Goal: Information Seeking & Learning: Learn about a topic

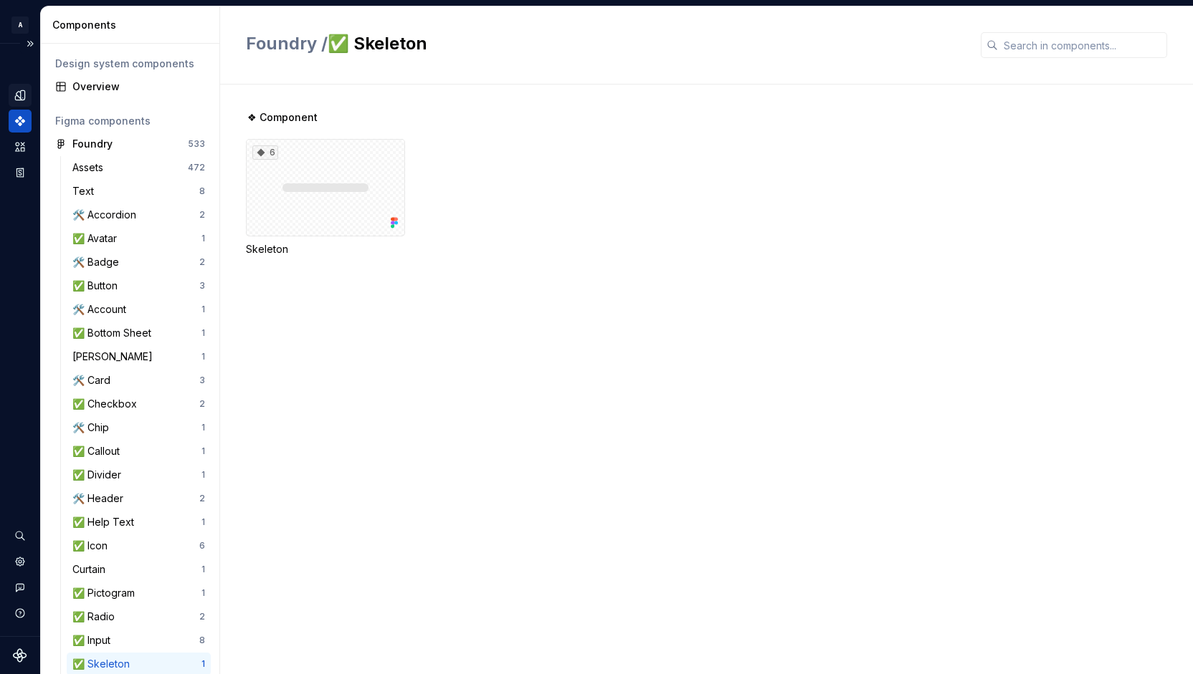
click at [27, 90] on div "Design tokens" at bounding box center [20, 95] width 23 height 23
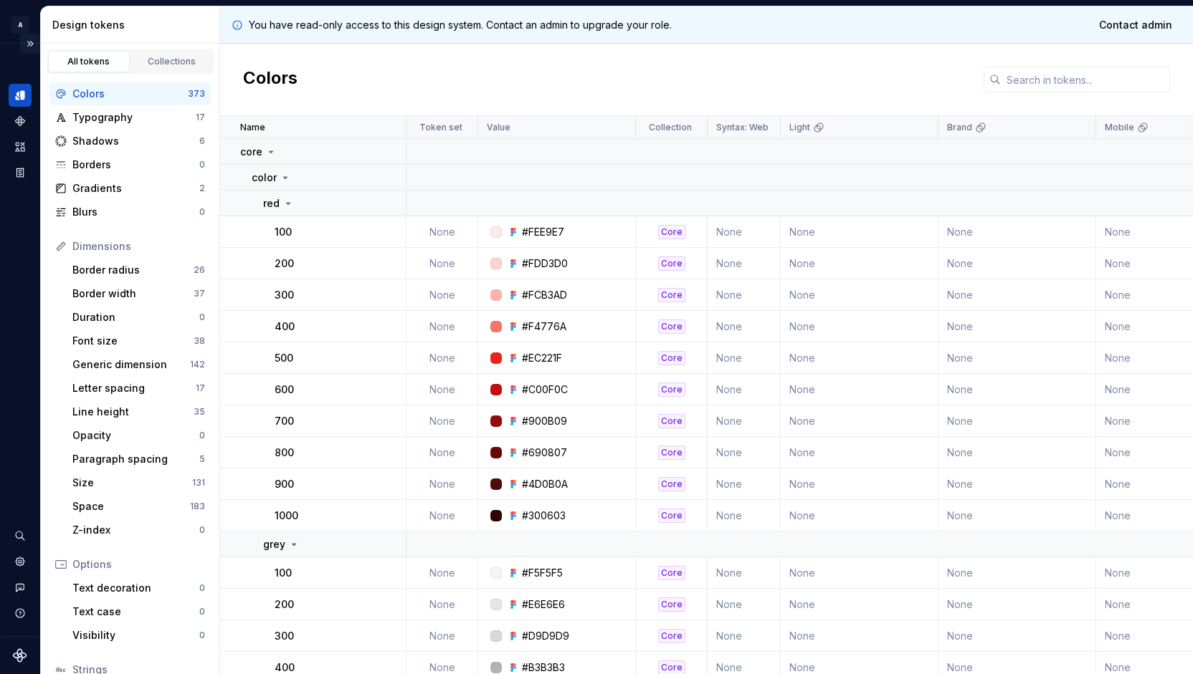
click at [23, 42] on button "Expand sidebar" at bounding box center [30, 44] width 20 height 20
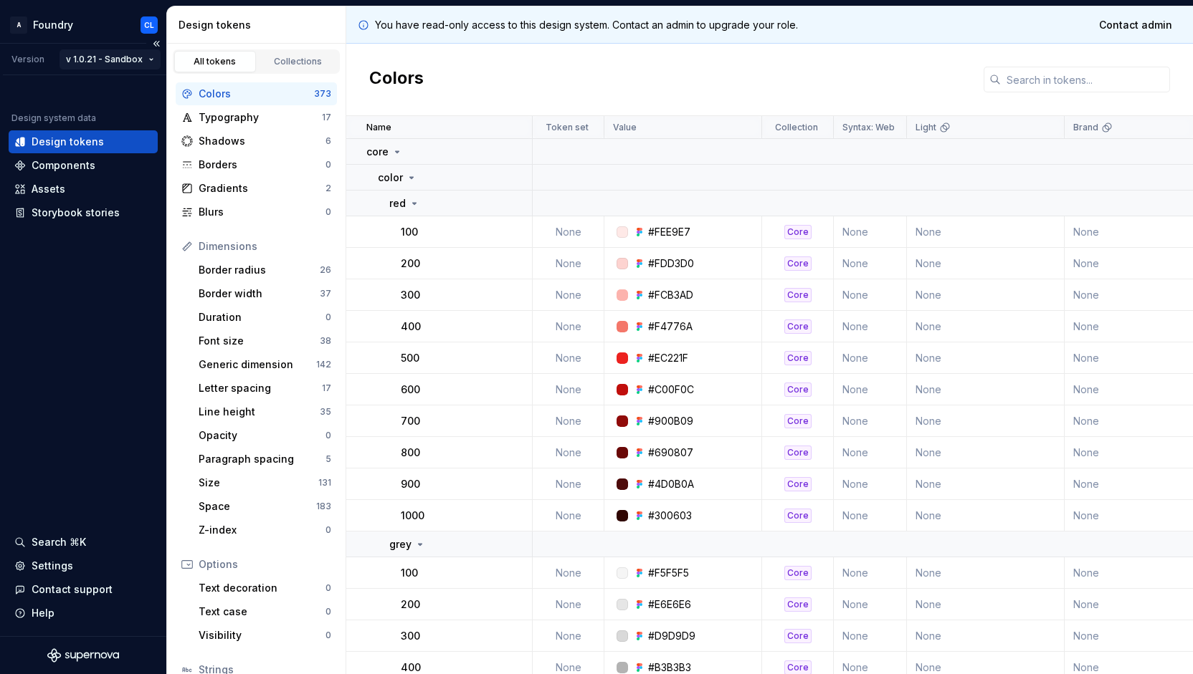
click at [122, 64] on html "A Foundry CL Version v 1.0.21 - Sandbox Design system data Design tokens Compon…" at bounding box center [596, 337] width 1193 height 674
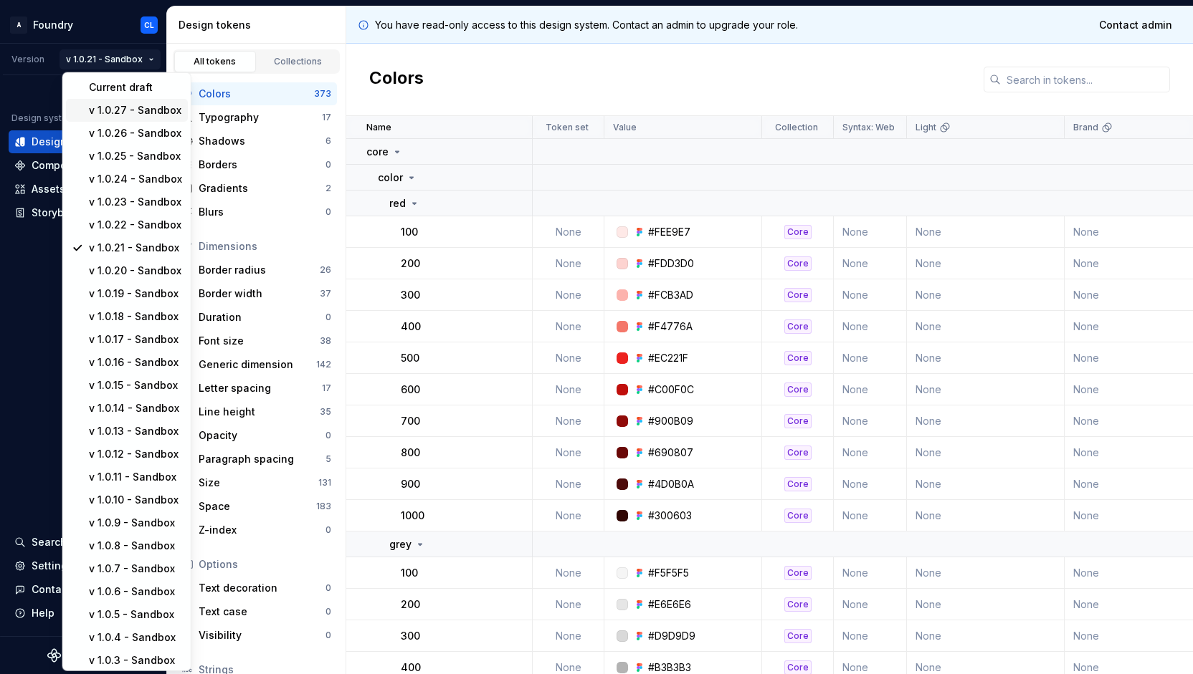
click at [123, 111] on div "v 1.0.27 - Sandbox" at bounding box center [135, 110] width 93 height 14
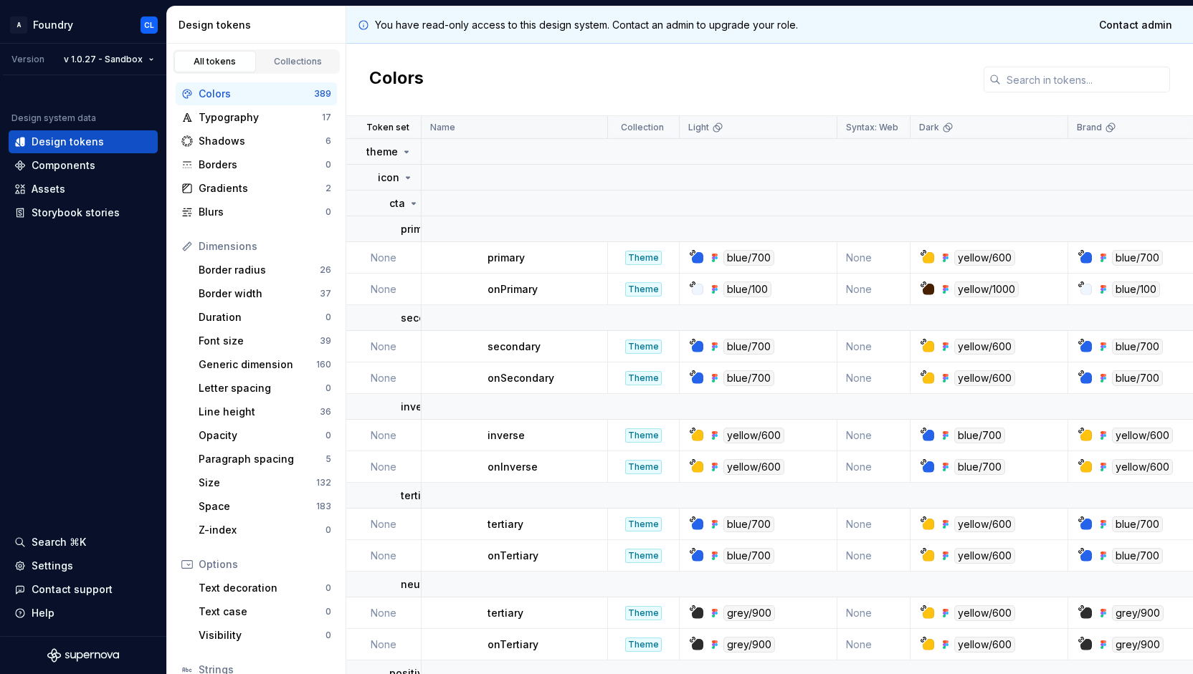
drag, startPoint x: 143, startPoint y: 0, endPoint x: 543, endPoint y: 115, distance: 416.3
click at [543, 116] on div "Name" at bounding box center [514, 127] width 186 height 23
click at [409, 201] on icon at bounding box center [413, 203] width 11 height 11
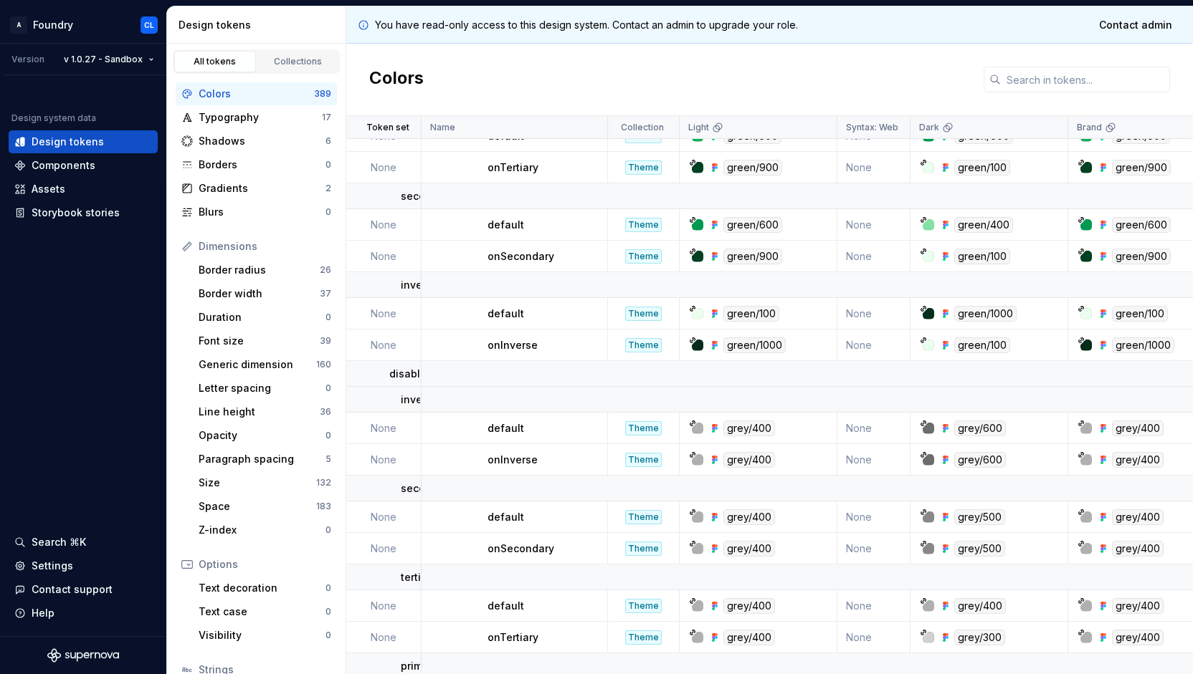
scroll to position [254, 0]
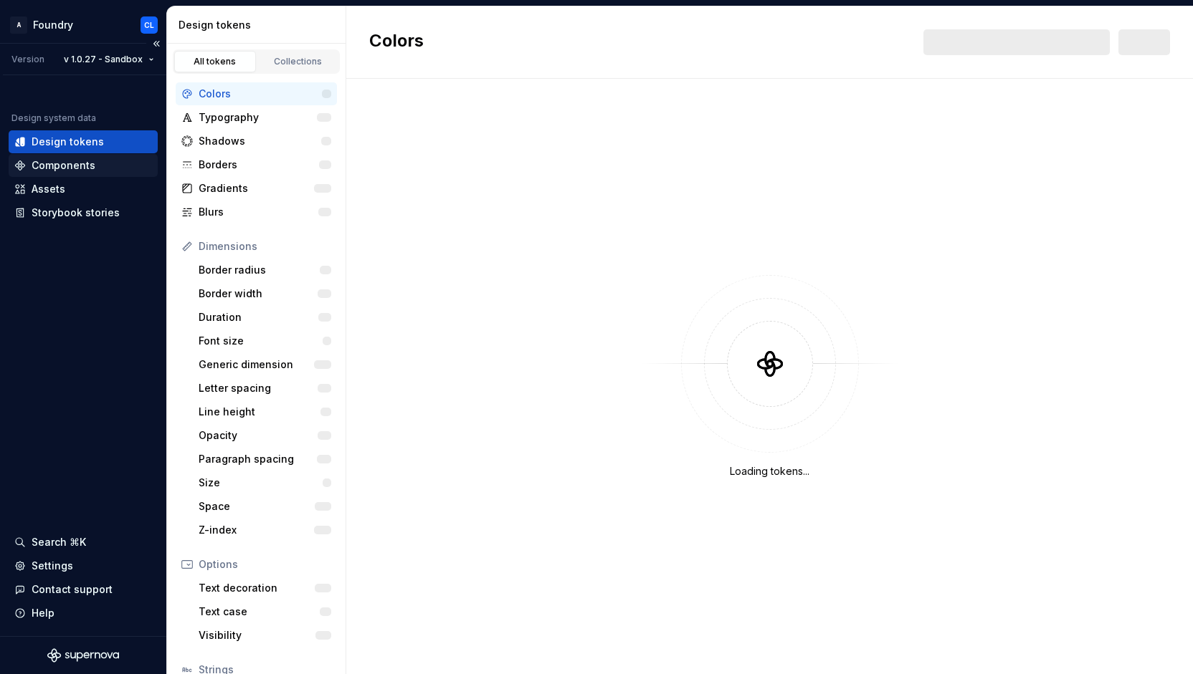
click at [54, 169] on div "Components" at bounding box center [64, 165] width 64 height 14
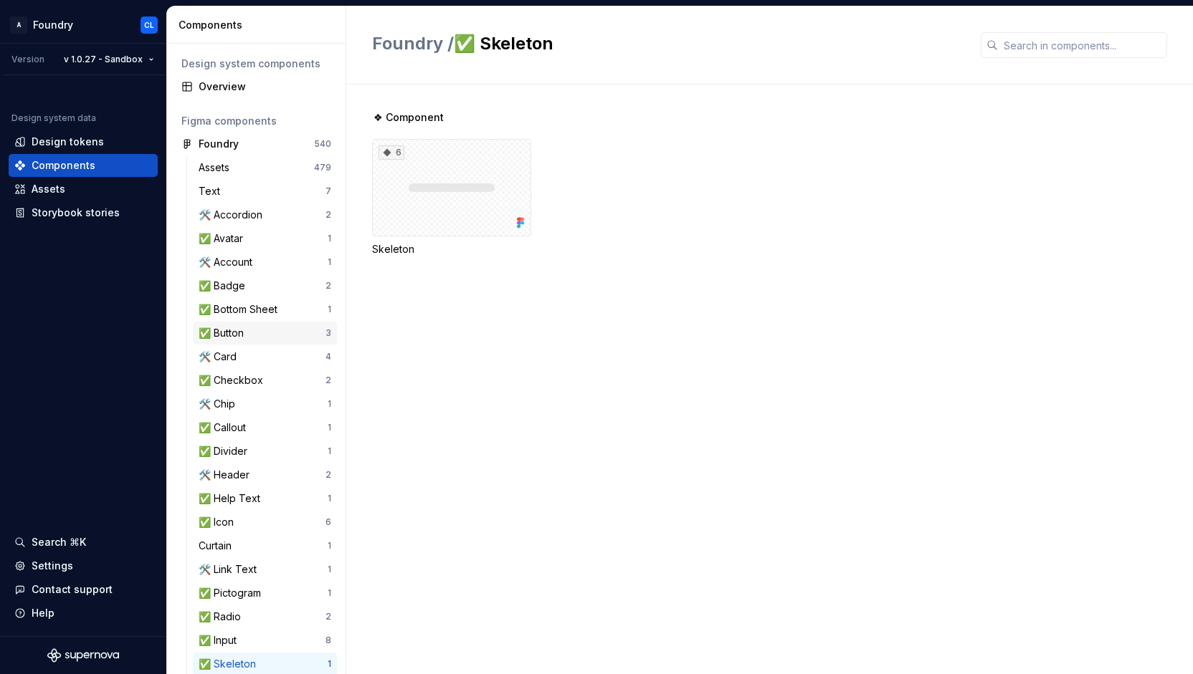
click at [236, 331] on div "✅ Button" at bounding box center [224, 333] width 51 height 14
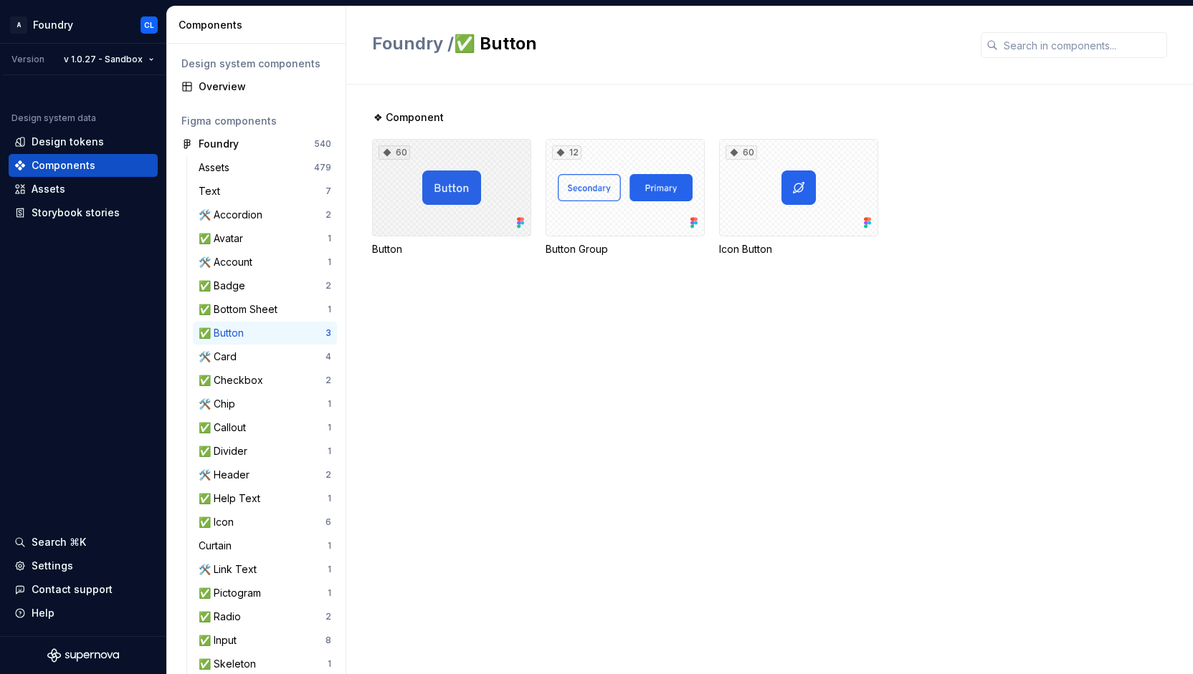
drag, startPoint x: 506, startPoint y: 161, endPoint x: 497, endPoint y: 164, distance: 9.7
click at [497, 164] on div "60" at bounding box center [451, 187] width 159 height 97
click at [513, 216] on icon at bounding box center [520, 223] width 14 height 14
click at [450, 173] on div "60" at bounding box center [451, 187] width 159 height 97
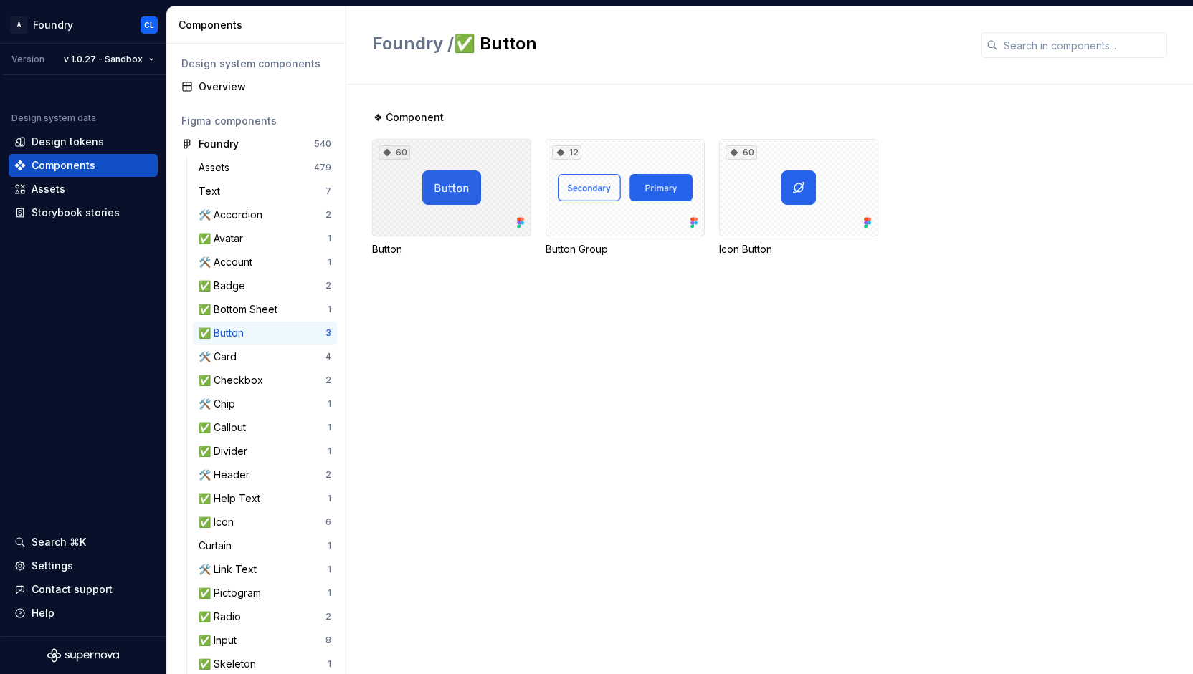
click at [446, 173] on div "60" at bounding box center [451, 187] width 159 height 97
click at [437, 199] on div "60" at bounding box center [451, 187] width 159 height 97
click at [396, 167] on div "60" at bounding box center [451, 187] width 159 height 97
click at [391, 153] on icon at bounding box center [386, 152] width 11 height 11
click at [466, 197] on div "60" at bounding box center [451, 187] width 159 height 97
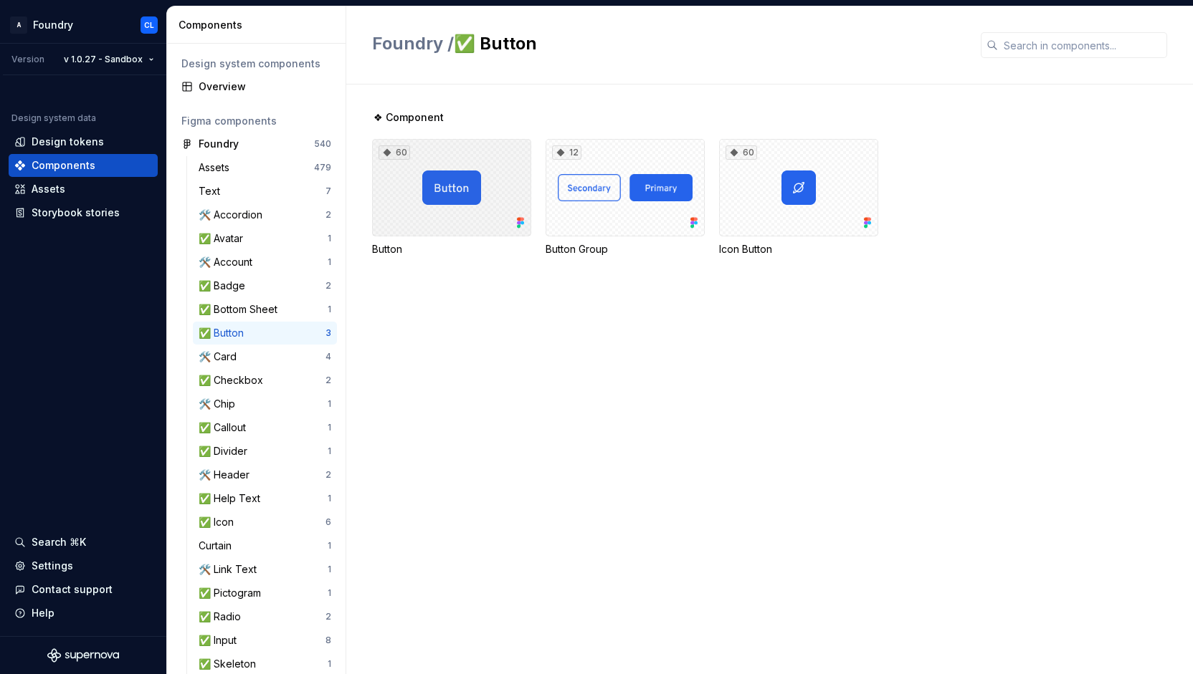
click at [466, 197] on div "60" at bounding box center [451, 187] width 159 height 97
click at [511, 213] on div "60" at bounding box center [451, 187] width 159 height 97
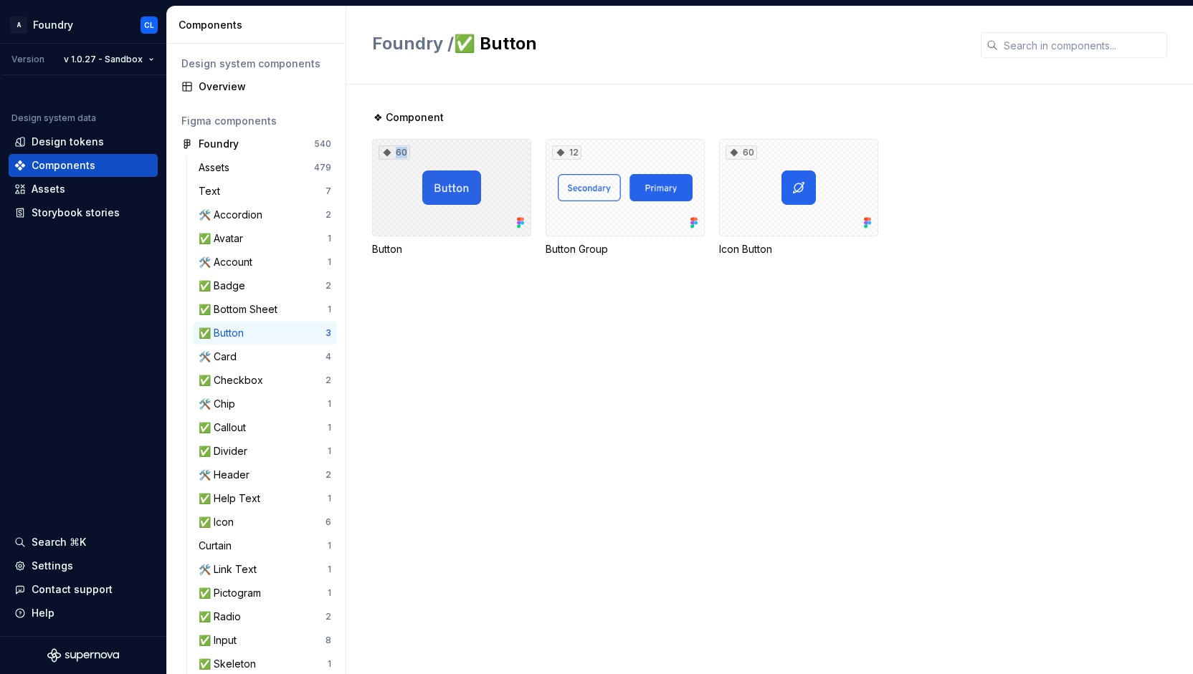
click at [511, 213] on div "60" at bounding box center [451, 187] width 159 height 97
drag, startPoint x: 511, startPoint y: 213, endPoint x: 480, endPoint y: 196, distance: 35.3
click at [480, 196] on div "60" at bounding box center [451, 187] width 159 height 97
click at [456, 158] on div "60" at bounding box center [451, 187] width 159 height 97
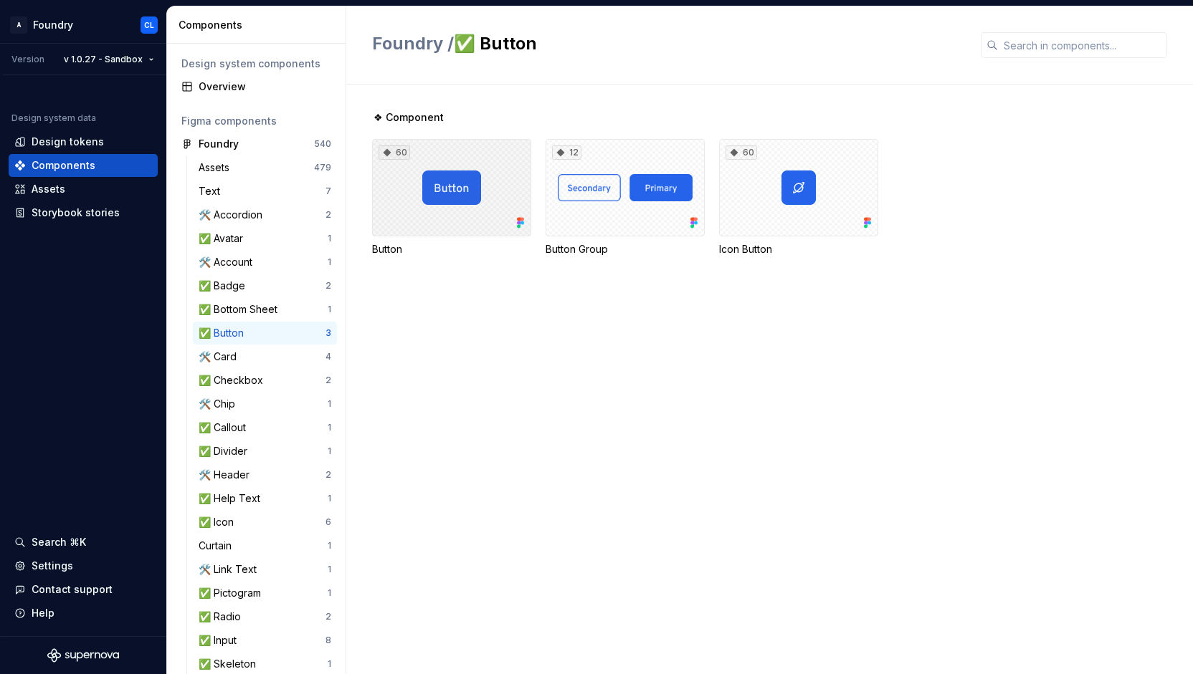
click at [488, 176] on div "60" at bounding box center [451, 187] width 159 height 97
drag, startPoint x: 407, startPoint y: 224, endPoint x: 411, endPoint y: 245, distance: 21.2
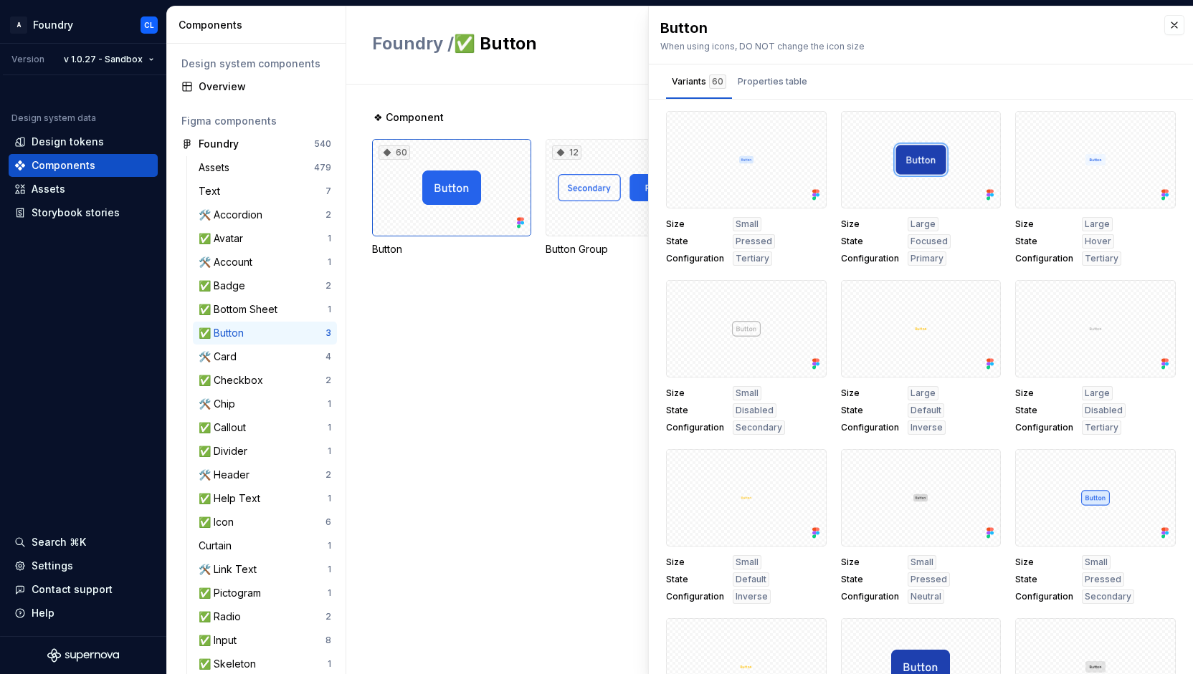
drag, startPoint x: 411, startPoint y: 245, endPoint x: 847, endPoint y: 92, distance: 462.0
click at [847, 92] on div "Variants 60 Properties table" at bounding box center [921, 82] width 544 height 34
click at [802, 123] on button "button" at bounding box center [810, 128] width 20 height 20
click at [765, 148] on div "Open in Figma" at bounding box center [756, 169] width 93 height 43
